Goal: Task Accomplishment & Management: Use online tool/utility

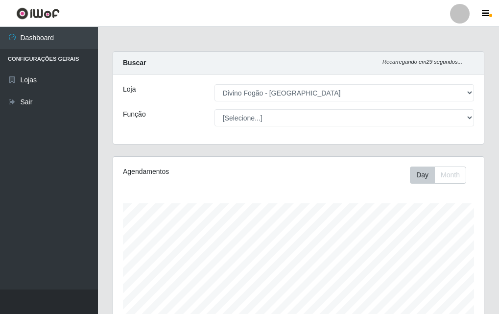
select select "499"
click at [214, 109] on select "[Selecione...] ASG ASG + ASG ++ Auxiliar de Cozinha Auxiliar de Cozinha + Auxil…" at bounding box center [343, 117] width 259 height 17
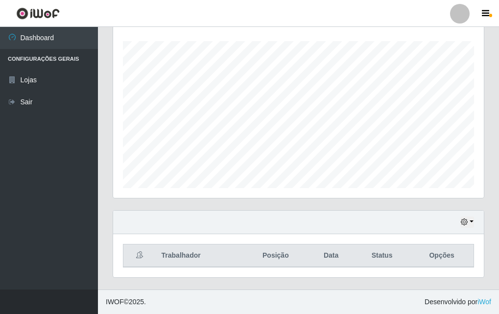
scroll to position [0, 0]
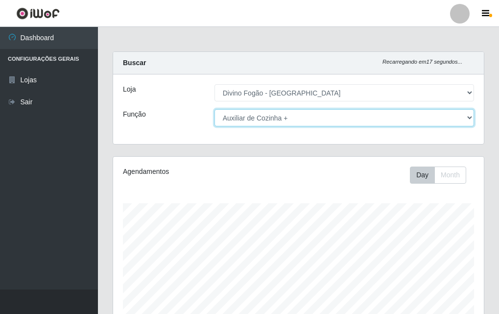
click at [298, 119] on select "[Selecione...] ASG ASG + ASG ++ Auxiliar de Cozinha Auxiliar de Cozinha + Auxil…" at bounding box center [343, 117] width 259 height 17
click at [214, 109] on select "[Selecione...] ASG ASG + ASG ++ Auxiliar de Cozinha Auxiliar de Cozinha + Auxil…" at bounding box center [343, 117] width 259 height 17
click at [318, 122] on select "[Selecione...] ASG ASG + ASG ++ Auxiliar de Cozinha Auxiliar de Cozinha + Auxil…" at bounding box center [343, 117] width 259 height 17
click at [214, 109] on select "[Selecione...] ASG ASG + ASG ++ Auxiliar de Cozinha Auxiliar de Cozinha + Auxil…" at bounding box center [343, 117] width 259 height 17
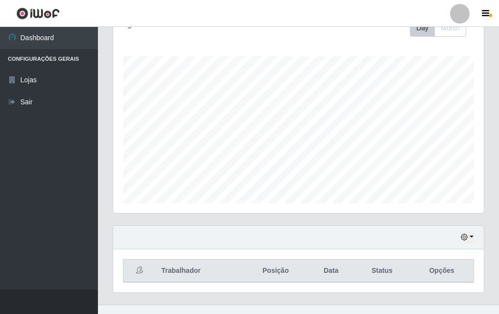
scroll to position [162, 0]
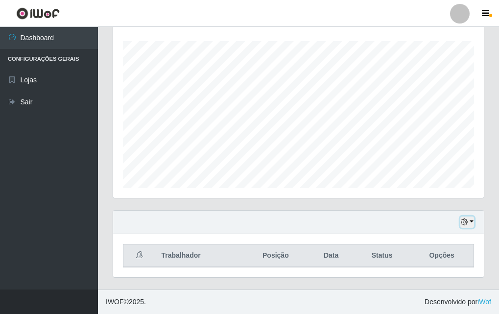
click at [463, 226] on button "button" at bounding box center [467, 221] width 14 height 11
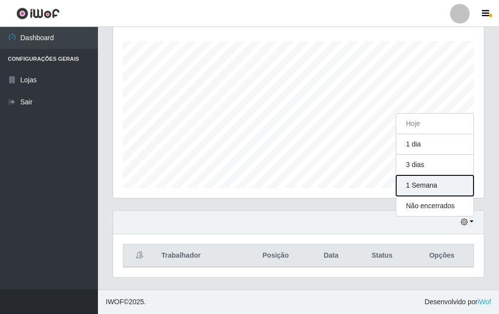
click at [413, 185] on button "1 Semana" at bounding box center [434, 185] width 77 height 21
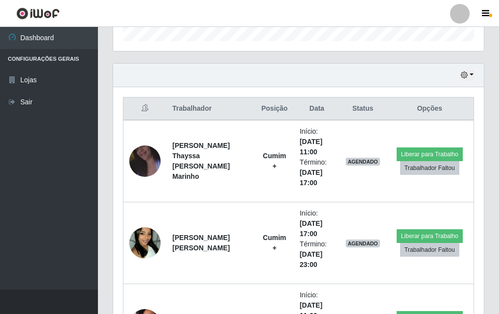
scroll to position [162, 0]
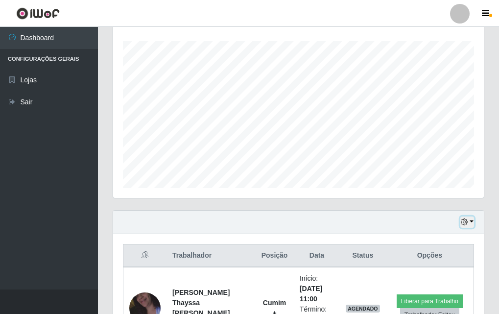
click at [460, 220] on button "button" at bounding box center [467, 221] width 14 height 11
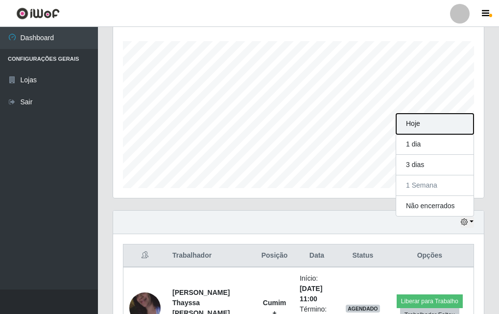
click at [415, 128] on button "Hoje" at bounding box center [434, 124] width 77 height 21
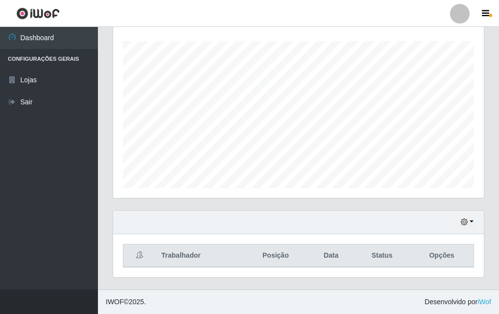
scroll to position [0, 0]
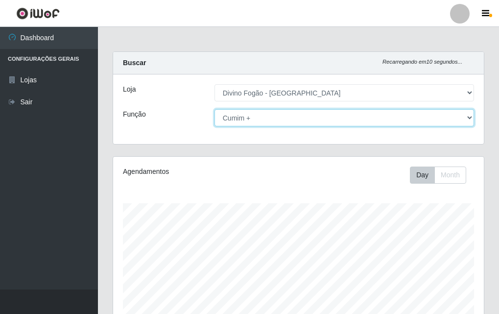
click at [283, 115] on select "[Selecione...] ASG ASG + ASG ++ Auxiliar de Cozinha Auxiliar de Cozinha + Auxil…" at bounding box center [343, 117] width 259 height 17
select select "92"
click at [214, 109] on select "[Selecione...] ASG ASG + ASG ++ Auxiliar de Cozinha Auxiliar de Cozinha + Auxil…" at bounding box center [343, 117] width 259 height 17
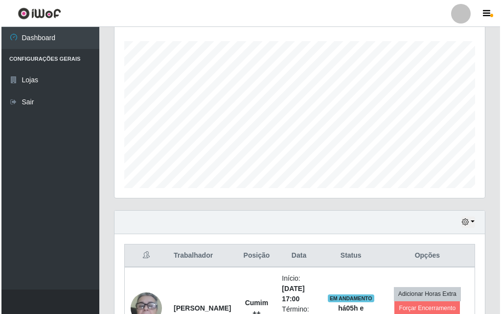
scroll to position [244, 0]
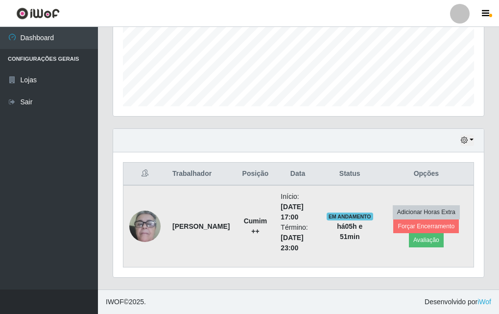
click at [137, 231] on img at bounding box center [144, 226] width 31 height 65
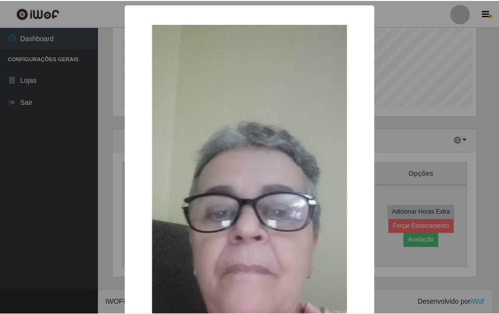
scroll to position [203, 366]
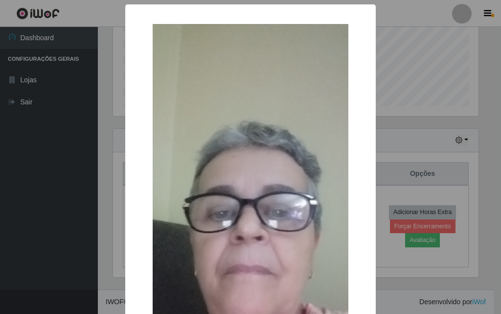
click at [398, 110] on div "× OK Cancel" at bounding box center [250, 157] width 501 height 314
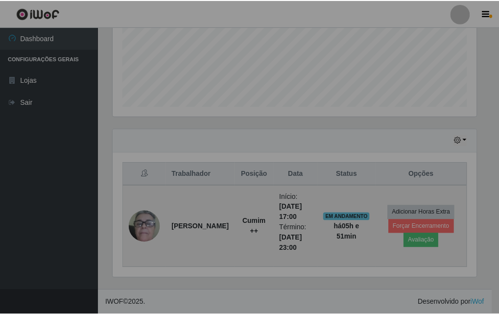
scroll to position [203, 370]
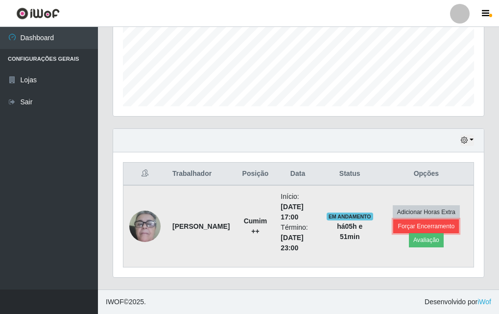
click at [432, 222] on button "Forçar Encerramento" at bounding box center [426, 226] width 66 height 14
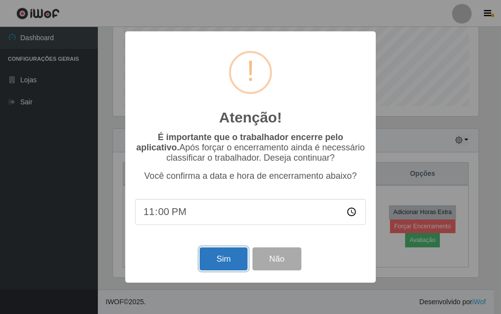
click at [221, 259] on button "Sim" at bounding box center [223, 258] width 47 height 23
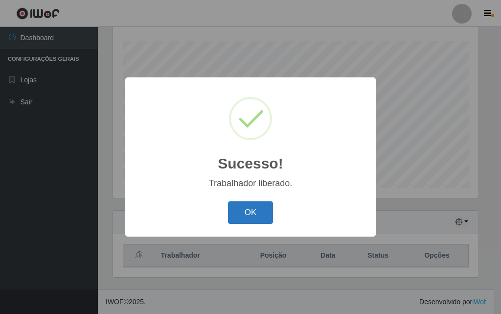
click at [263, 209] on button "OK" at bounding box center [251, 212] width 46 height 23
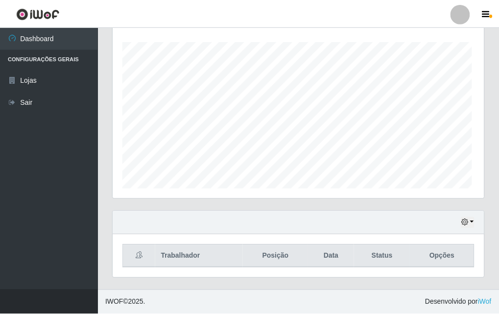
scroll to position [203, 370]
